Goal: Information Seeking & Learning: Learn about a topic

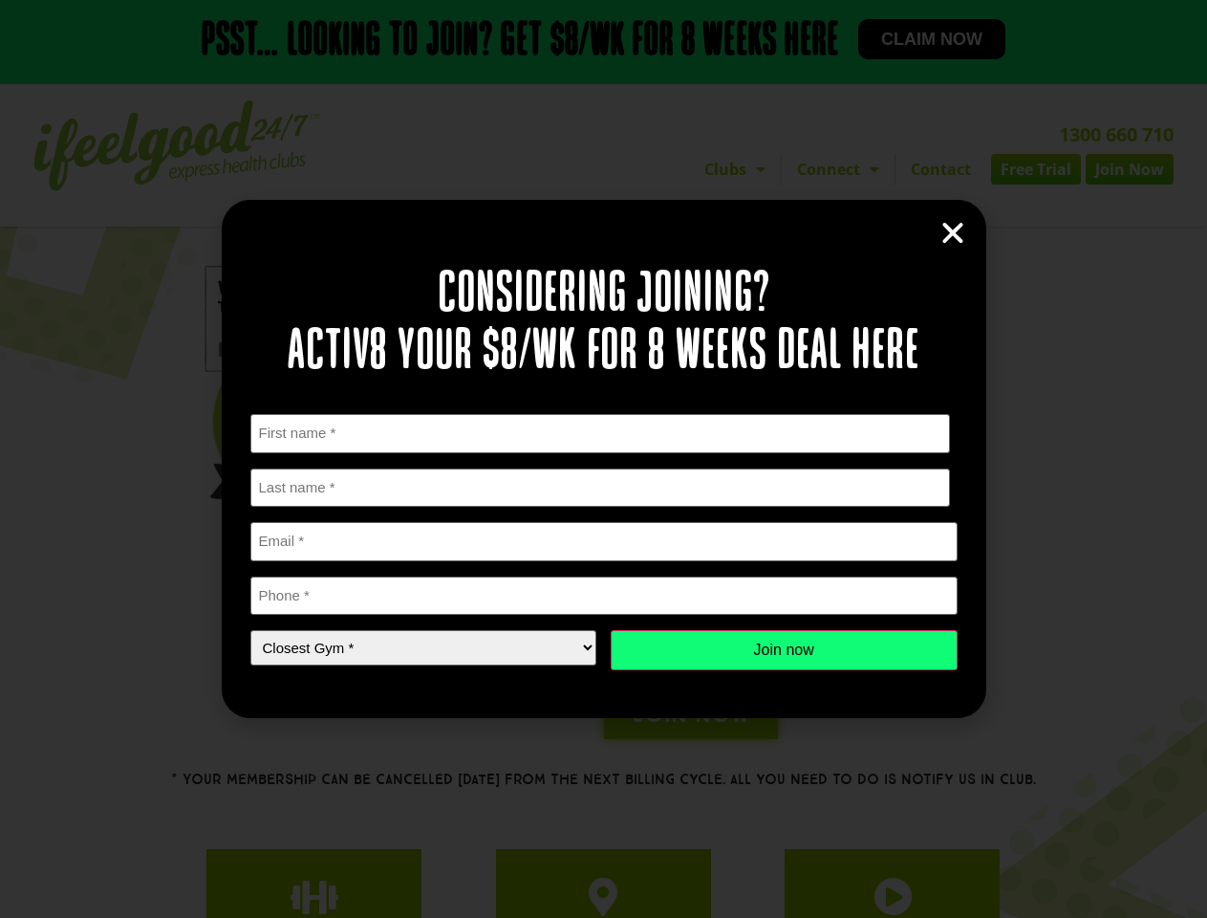
click at [603, 459] on div "First Name * First Last Name * Last name Email * Phone * Closest Gym * Closest …" at bounding box center [603, 542] width 707 height 256
click at [953, 233] on icon "Close" at bounding box center [953, 233] width 29 height 29
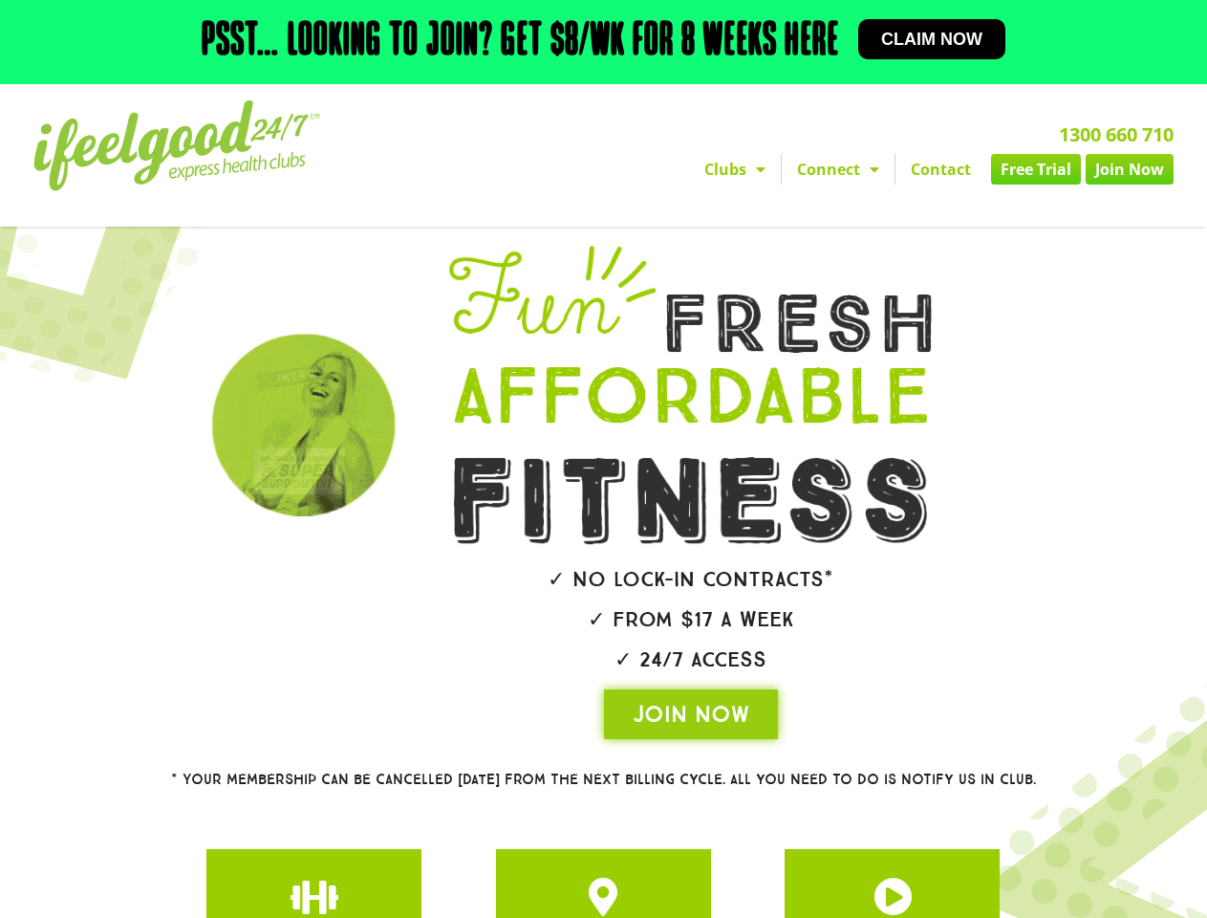
click at [784, 650] on h2 "✓ 24/7 Access" at bounding box center [691, 659] width 591 height 21
